Goal: Find specific page/section: Find specific page/section

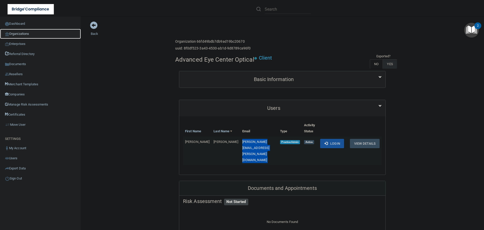
click at [29, 33] on link "Organizations" at bounding box center [40, 34] width 81 height 10
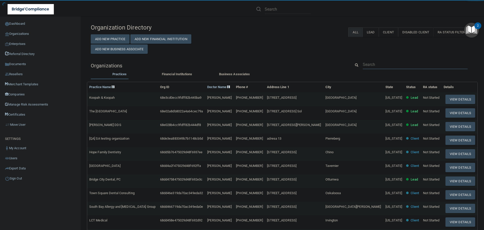
click at [374, 64] on input "text" at bounding box center [415, 64] width 105 height 9
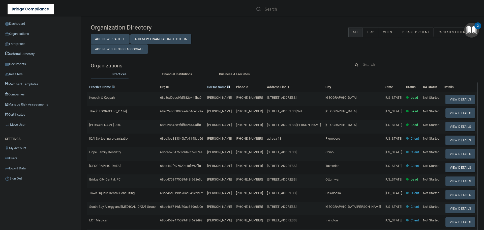
paste input "Capodice, Efaw, Ochletree & Elger PLLC"
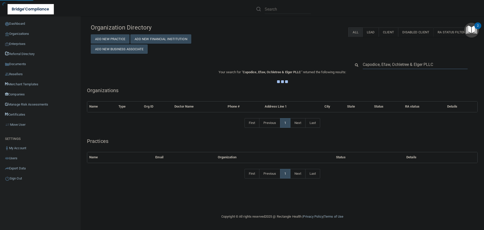
type input "Capodice, Efaw, Ochletree & Elger PLLC"
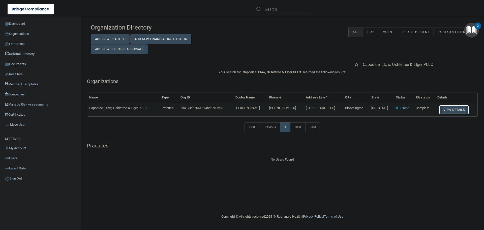
click at [450, 109] on button "View Details" at bounding box center [454, 109] width 30 height 9
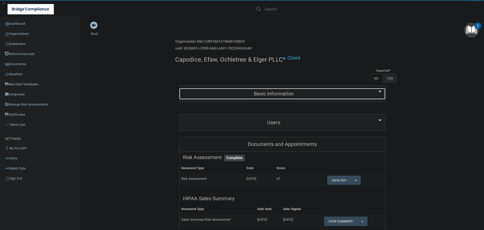
click at [259, 99] on div "Basic Information" at bounding box center [273, 93] width 189 height 11
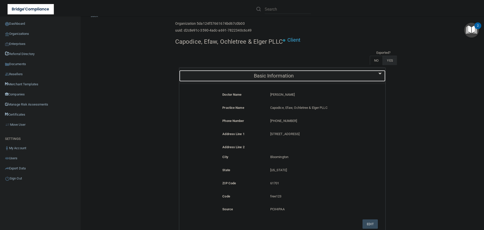
scroll to position [25, 0]
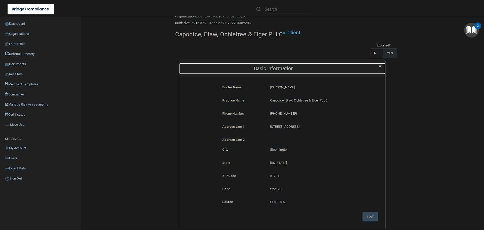
click at [266, 67] on h5 "Basic Information" at bounding box center [274, 69] width 182 height 6
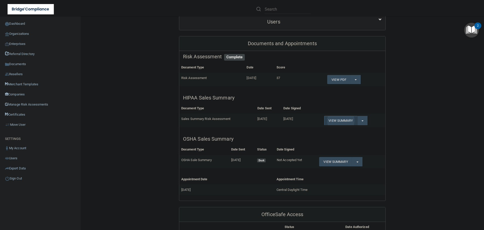
scroll to position [101, 0]
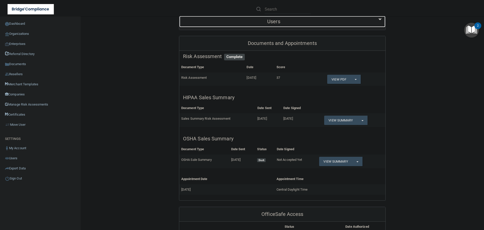
click at [238, 24] on div "Users" at bounding box center [273, 21] width 189 height 11
